Goal: Find specific page/section: Find specific page/section

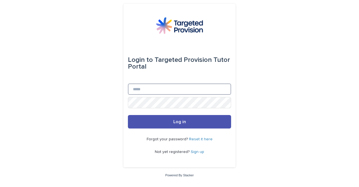
drag, startPoint x: 141, startPoint y: 89, endPoint x: 153, endPoint y: 88, distance: 11.8
click at [141, 89] on input "Email" at bounding box center [179, 88] width 103 height 11
type input "*"
type input "**********"
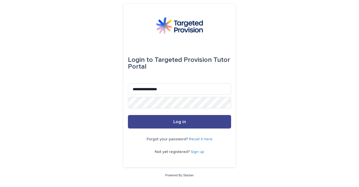
click at [159, 122] on button "Log in" at bounding box center [179, 121] width 103 height 13
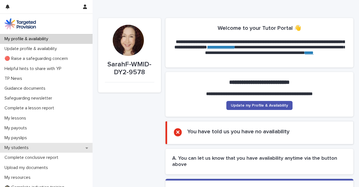
click at [13, 144] on div "My students" at bounding box center [46, 148] width 93 height 10
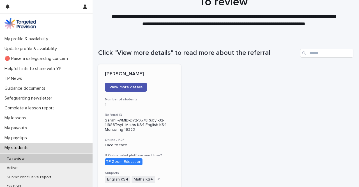
scroll to position [84, 0]
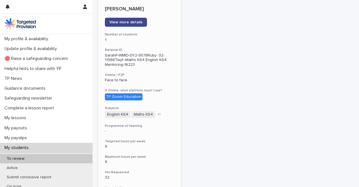
click at [122, 21] on span "View more details" at bounding box center [125, 22] width 33 height 4
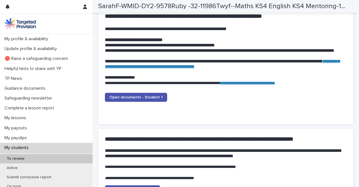
scroll to position [561, 0]
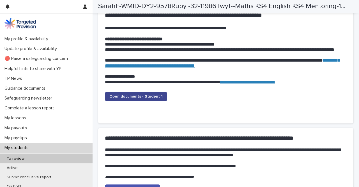
click at [130, 95] on span "Open documents - Student 1" at bounding box center [135, 96] width 53 height 4
